Goal: Task Accomplishment & Management: Check status

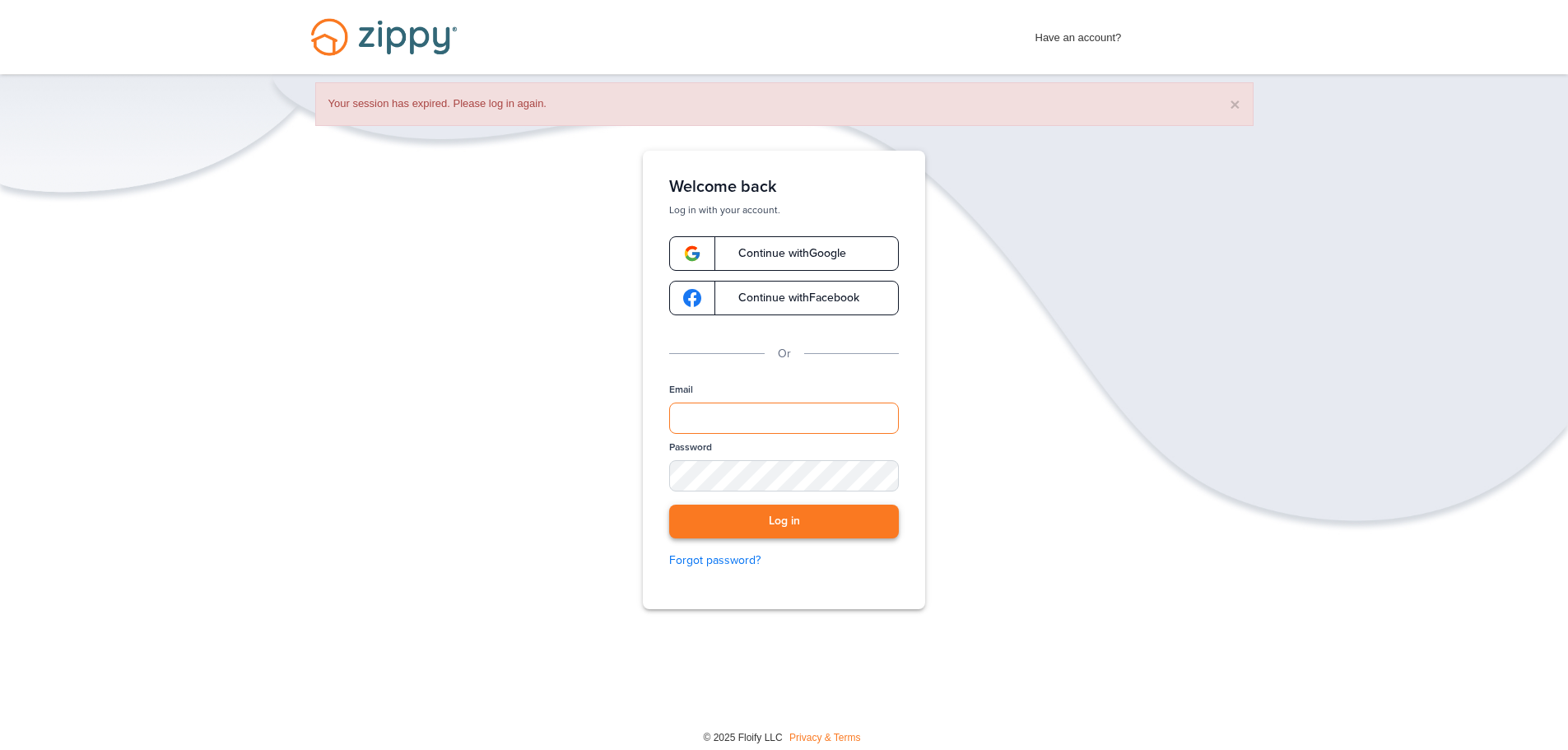
type input "**********"
click at [776, 525] on button "Log in" at bounding box center [784, 521] width 230 height 34
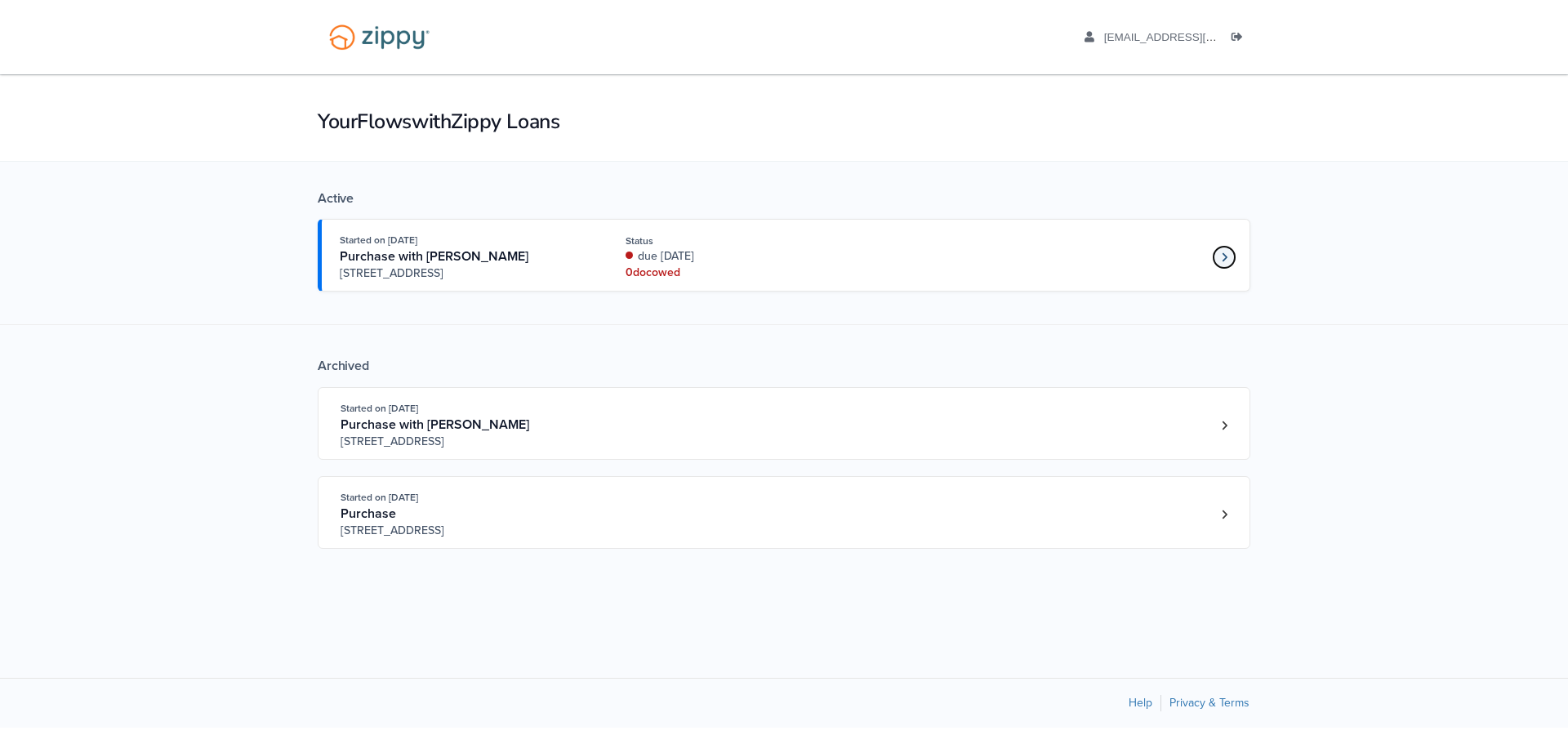
click at [1222, 256] on icon "Loan number 4190800" at bounding box center [1224, 258] width 6 height 11
